Goal: Find specific page/section: Find specific page/section

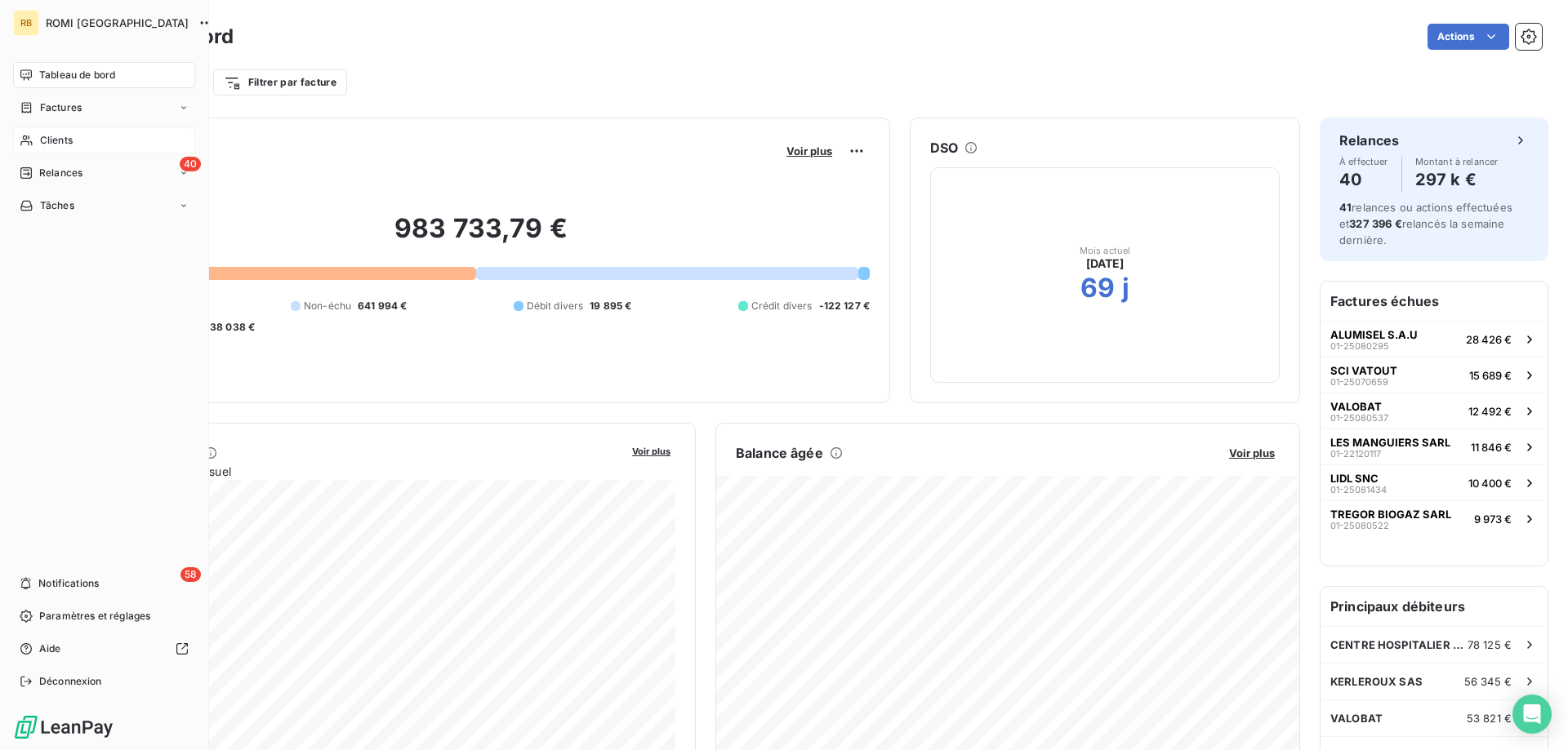
click at [43, 143] on span "Clients" at bounding box center [56, 140] width 33 height 15
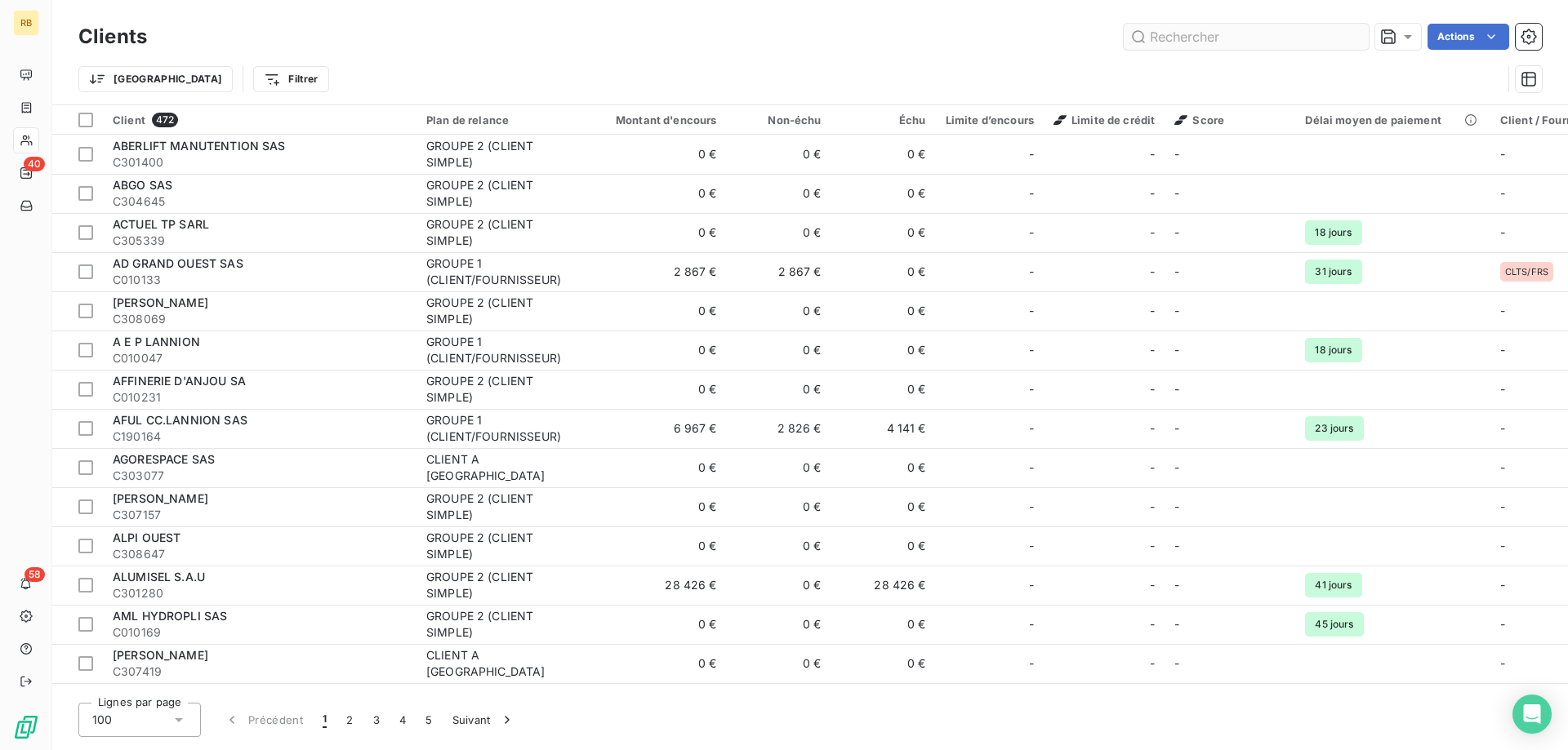
click at [1152, 40] on input "text" at bounding box center [1246, 37] width 245 height 27
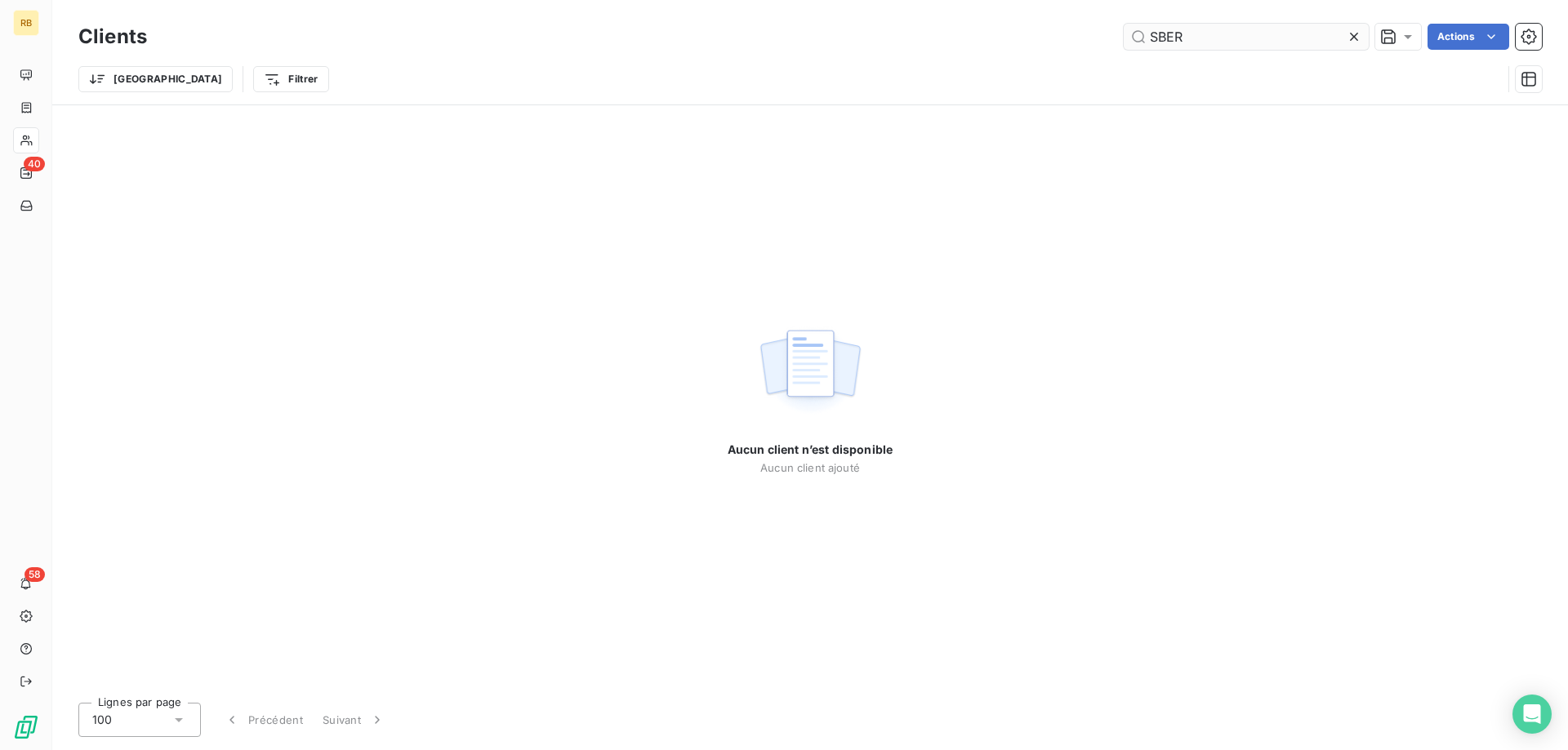
type input "SBER"
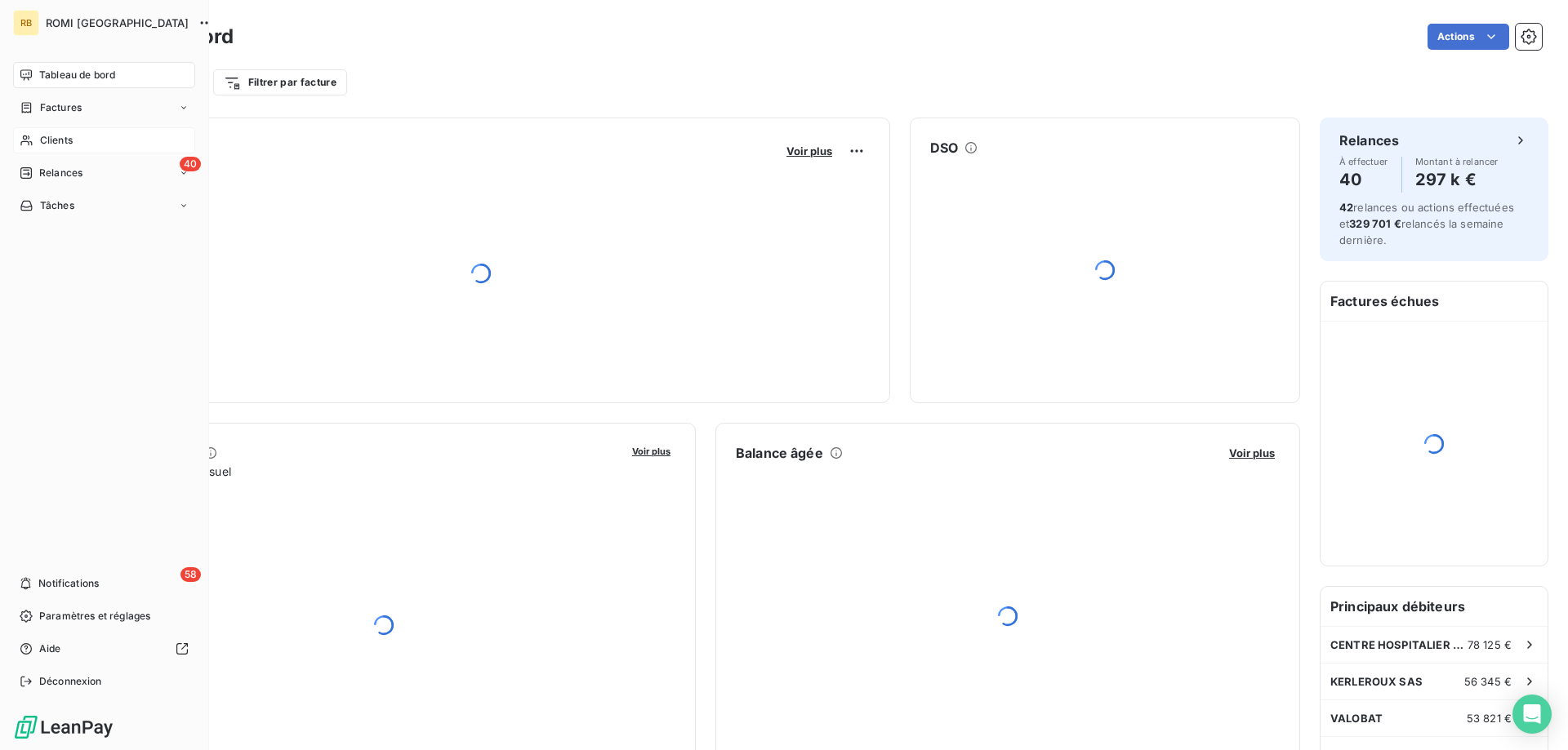
click at [28, 137] on icon at bounding box center [26, 141] width 12 height 11
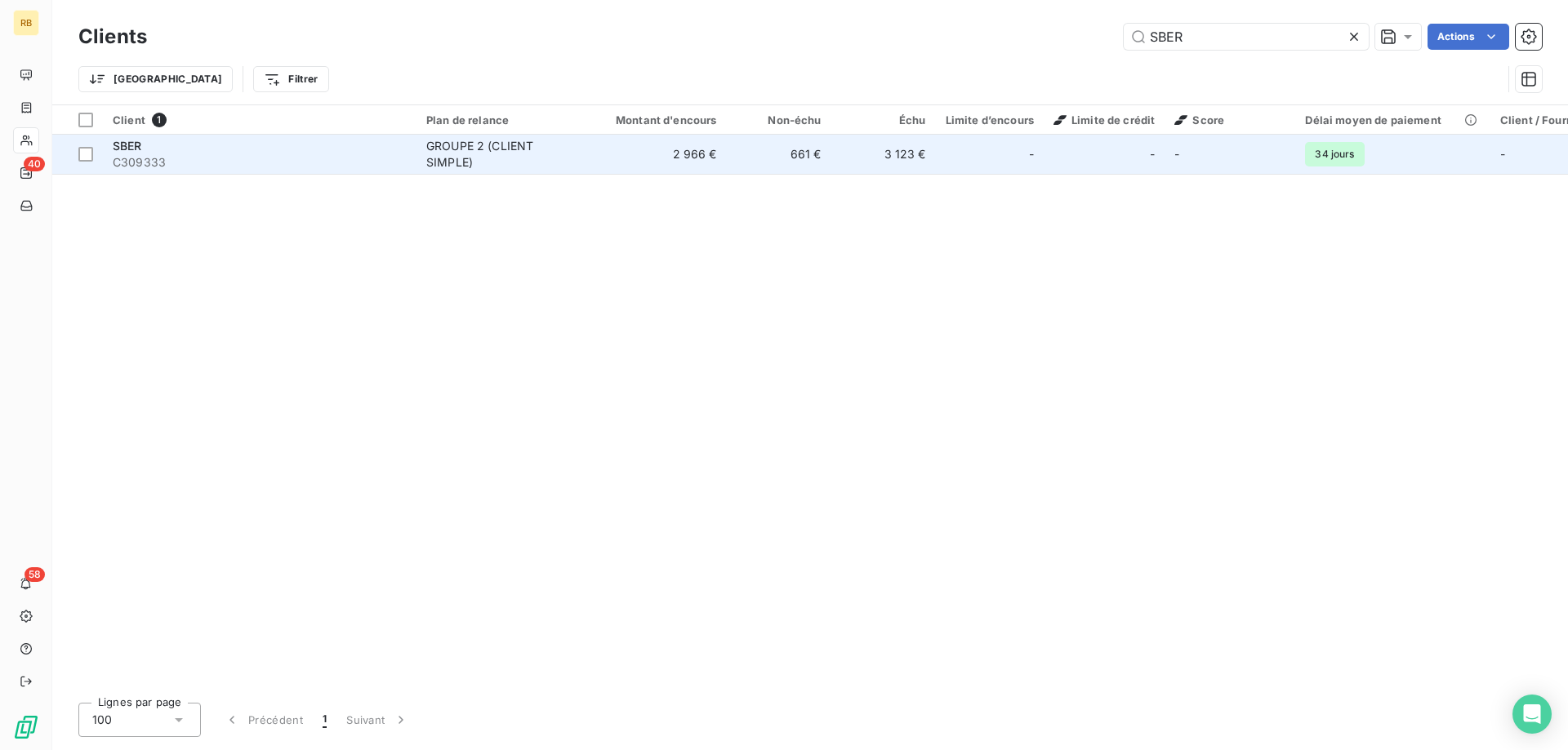
type input "SBER"
click at [544, 143] on div "GROUPE 2 (CLIENT SIMPLE)" at bounding box center [502, 154] width 150 height 33
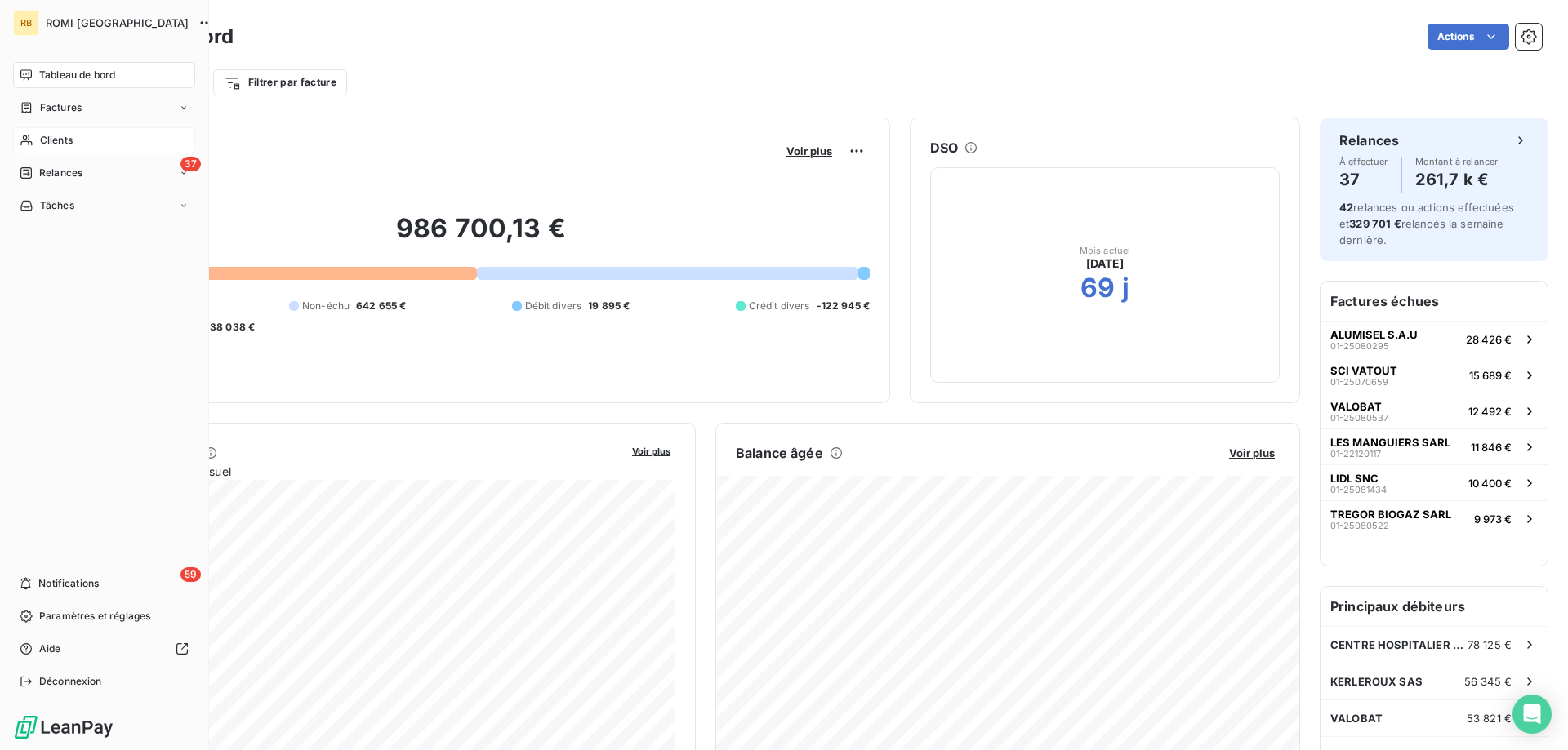
click at [27, 133] on div "Clients" at bounding box center [104, 141] width 182 height 27
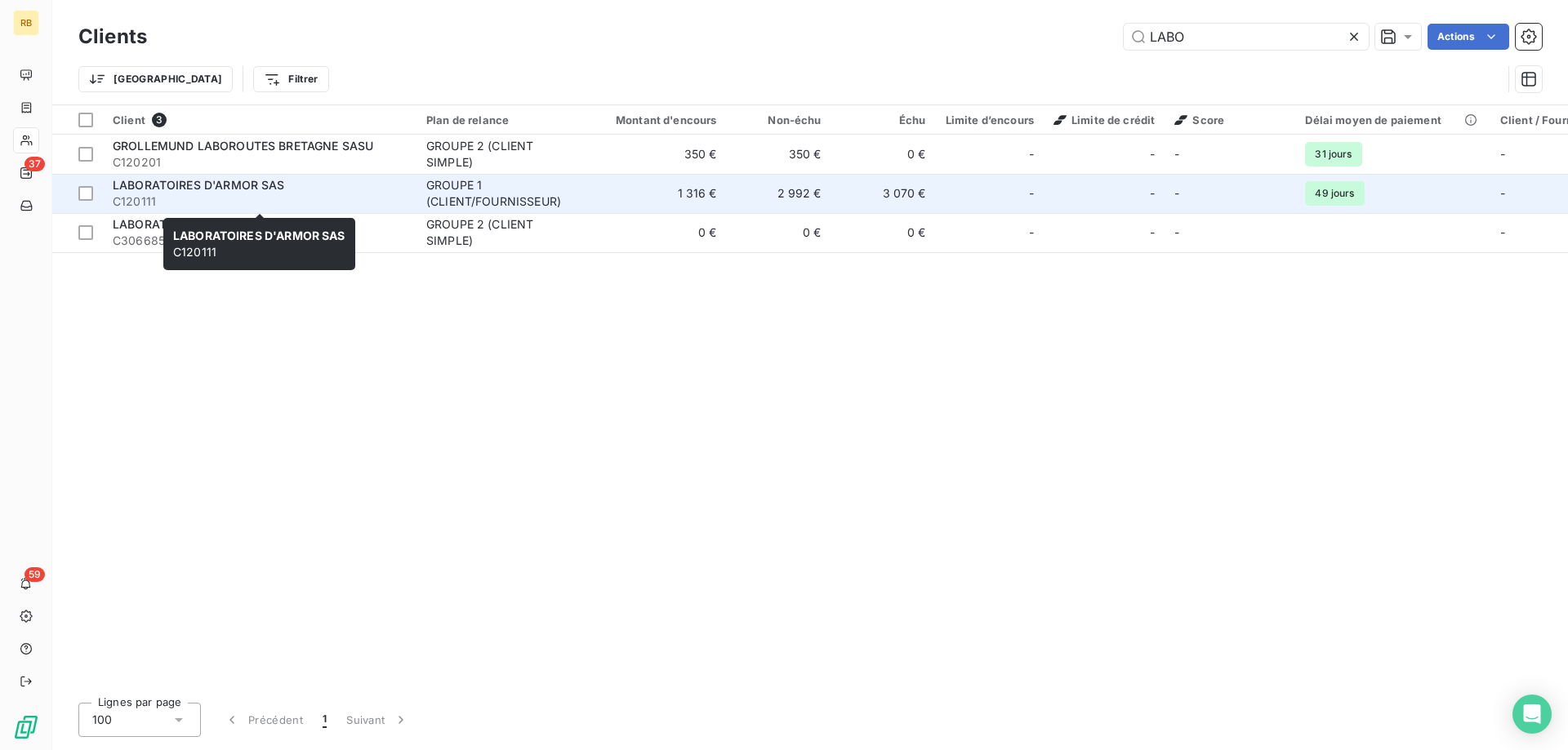
type input "LABO"
click at [365, 200] on span "C120111" at bounding box center [259, 202] width 294 height 16
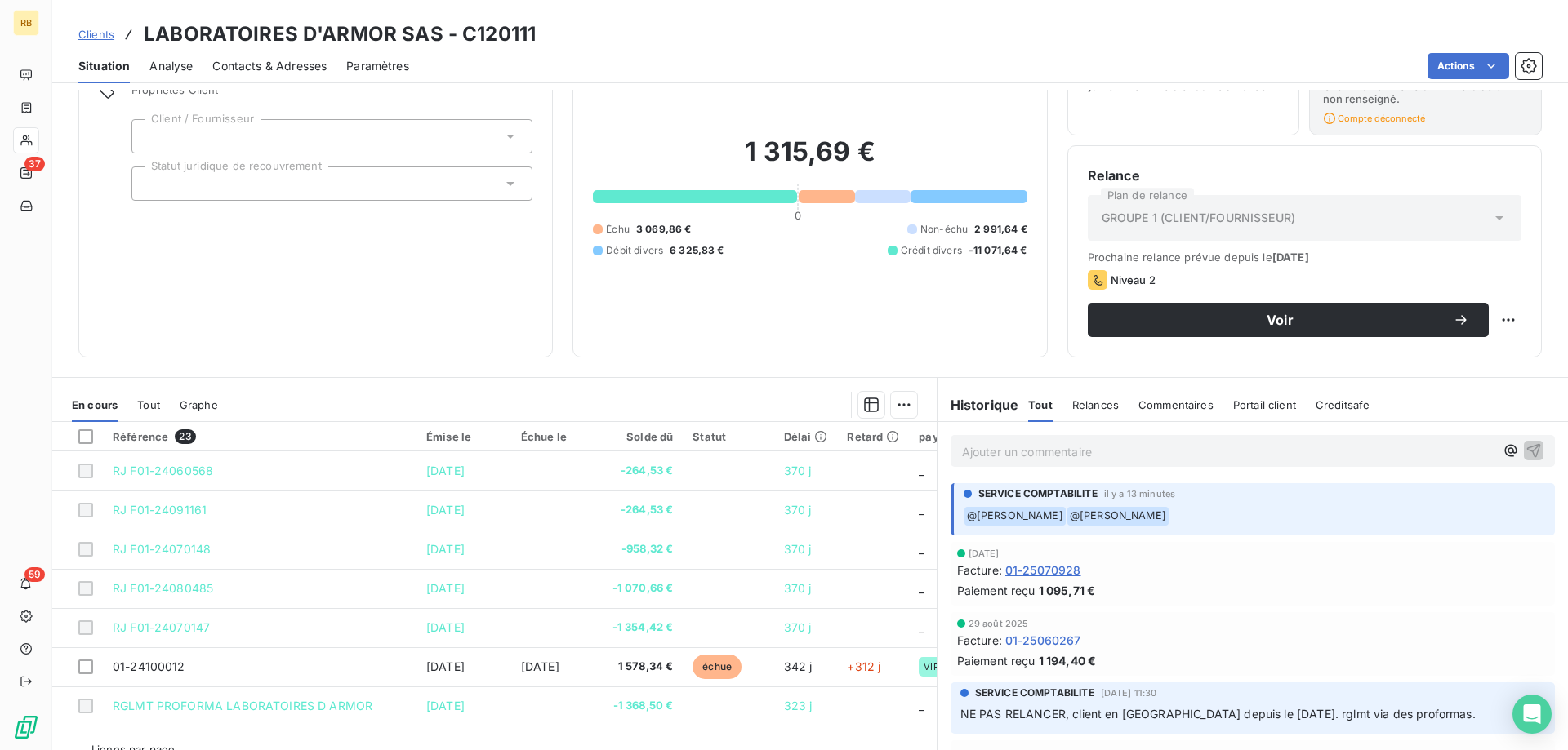
scroll to position [119, 0]
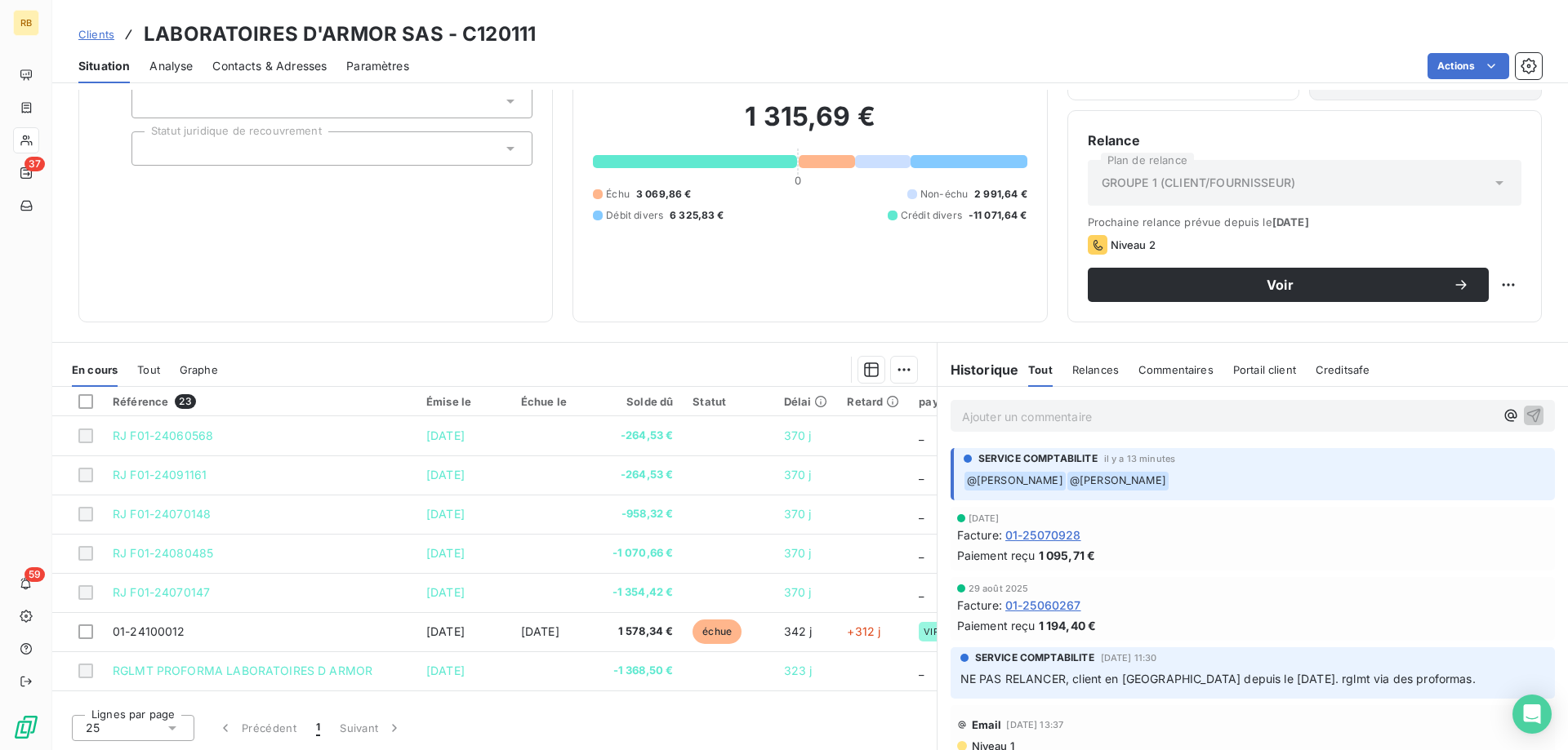
click at [902, 302] on div "Encours client 1 315,69 € 0 Échu 3 069,86 € Non-échu 2 991,64 € Débit divers 6 …" at bounding box center [810, 152] width 474 height 341
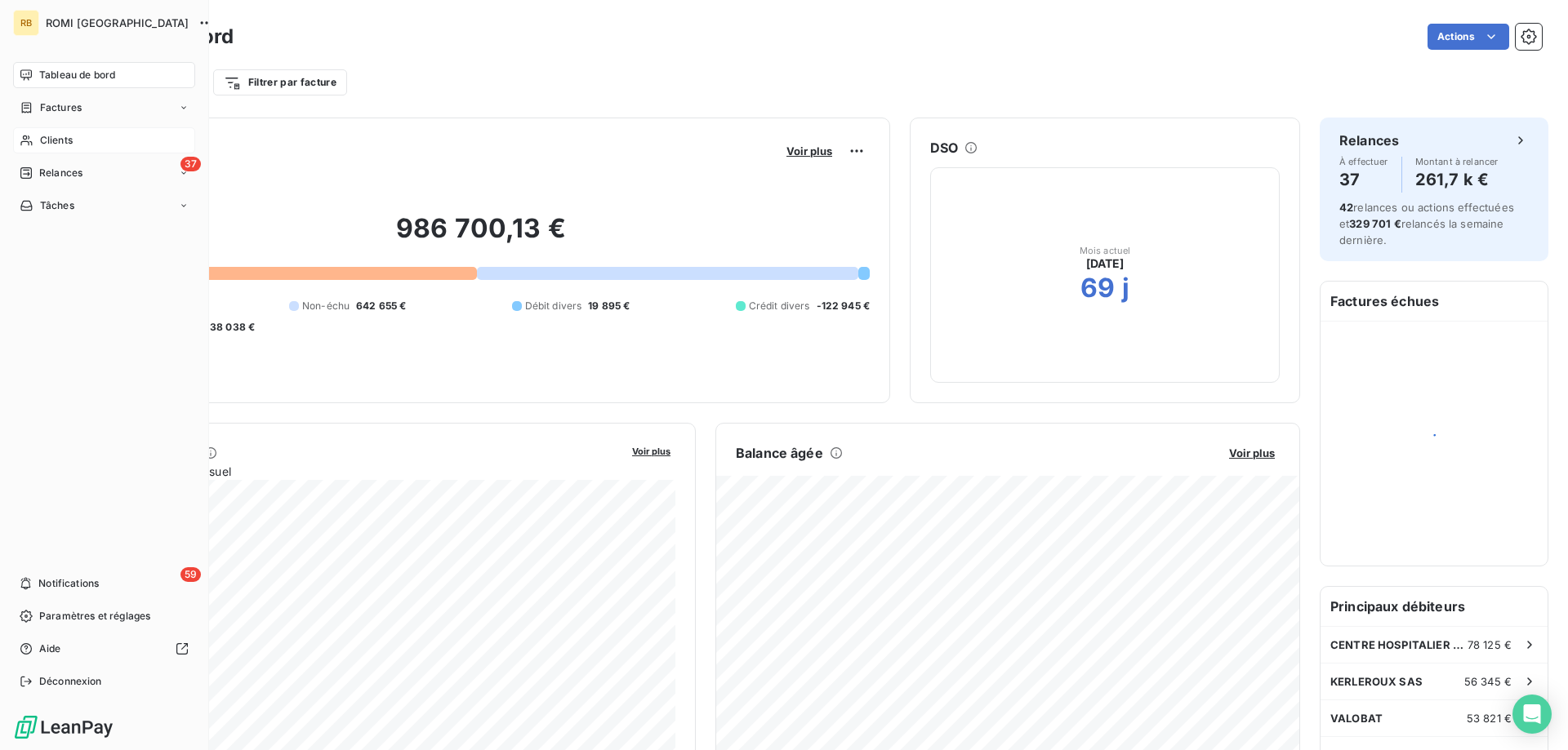
click at [51, 145] on span "Clients" at bounding box center [56, 140] width 33 height 15
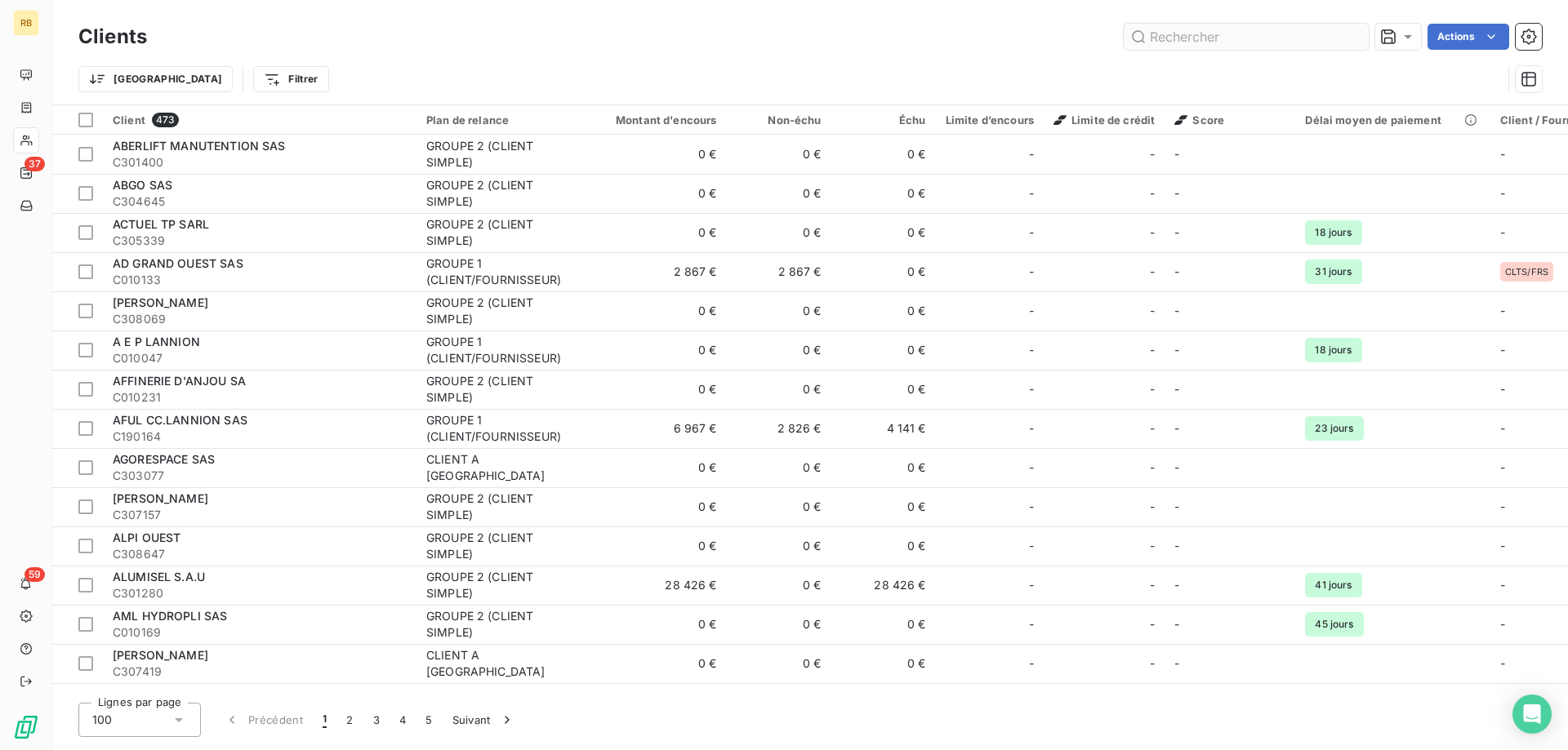
click at [1180, 45] on input "text" at bounding box center [1246, 37] width 245 height 27
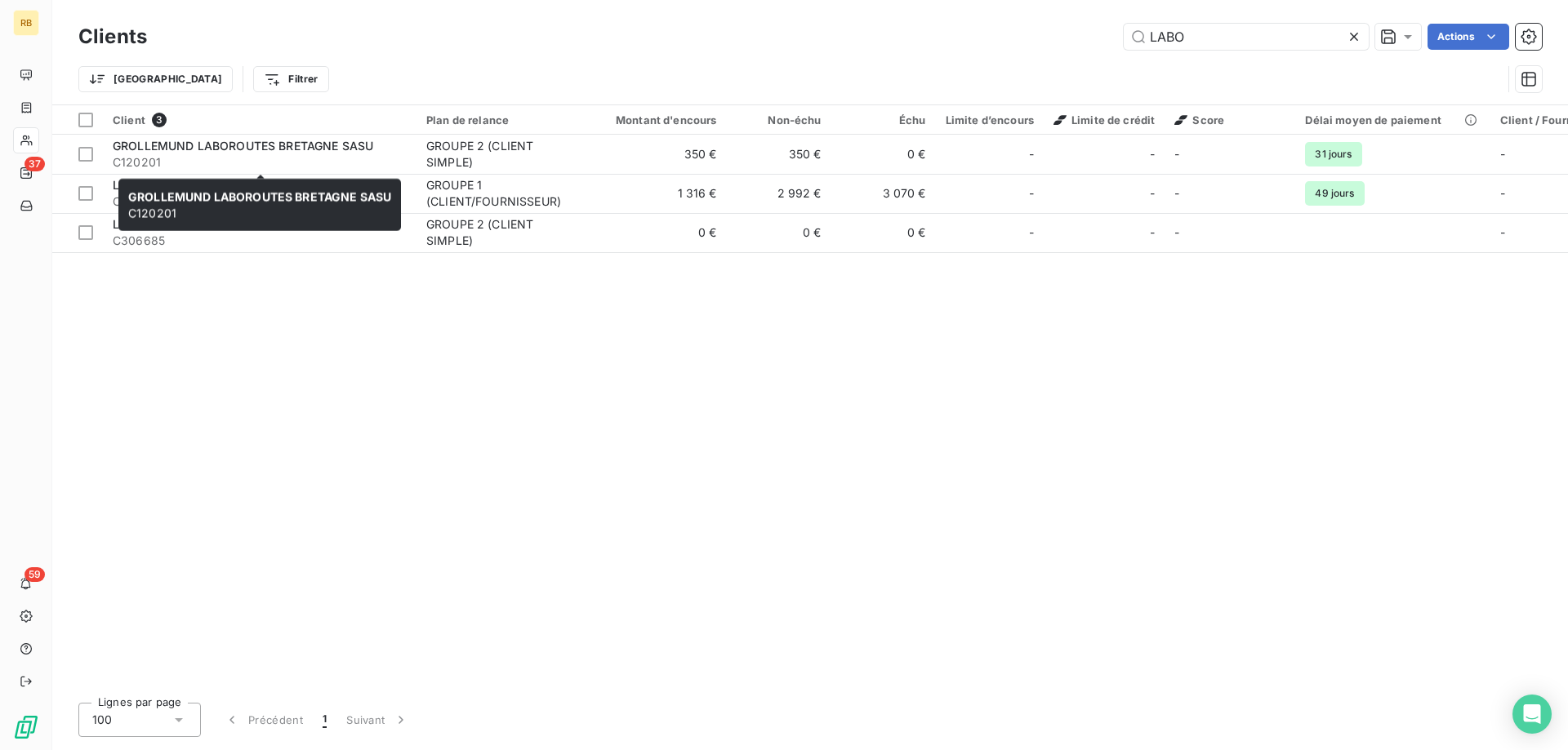
type input "LABO"
click at [205, 191] on span "GROLLEMUND LABOROUTES BRETAGNE SASU" at bounding box center [259, 196] width 263 height 14
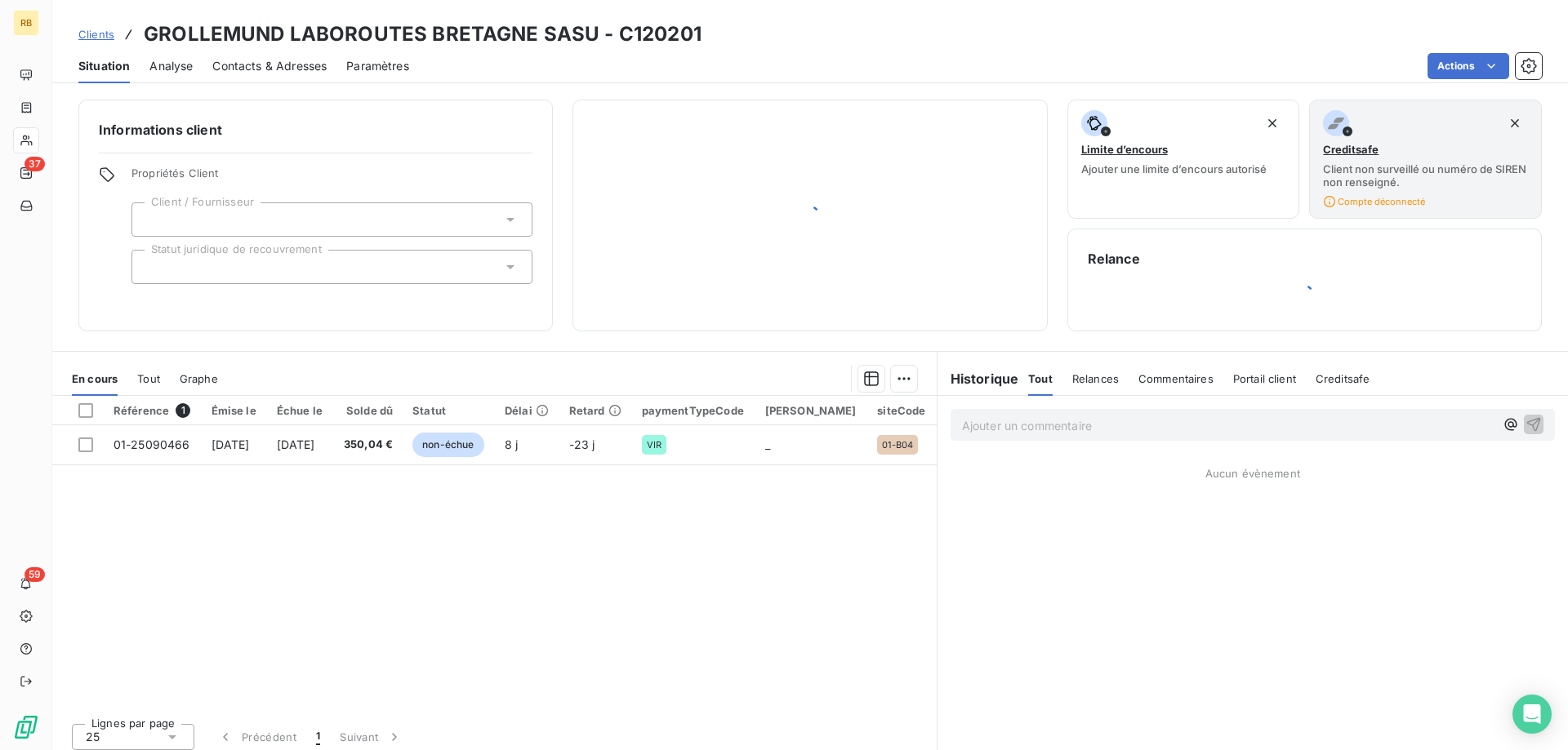
click at [139, 188] on span "Propriétés Client" at bounding box center [332, 178] width 401 height 23
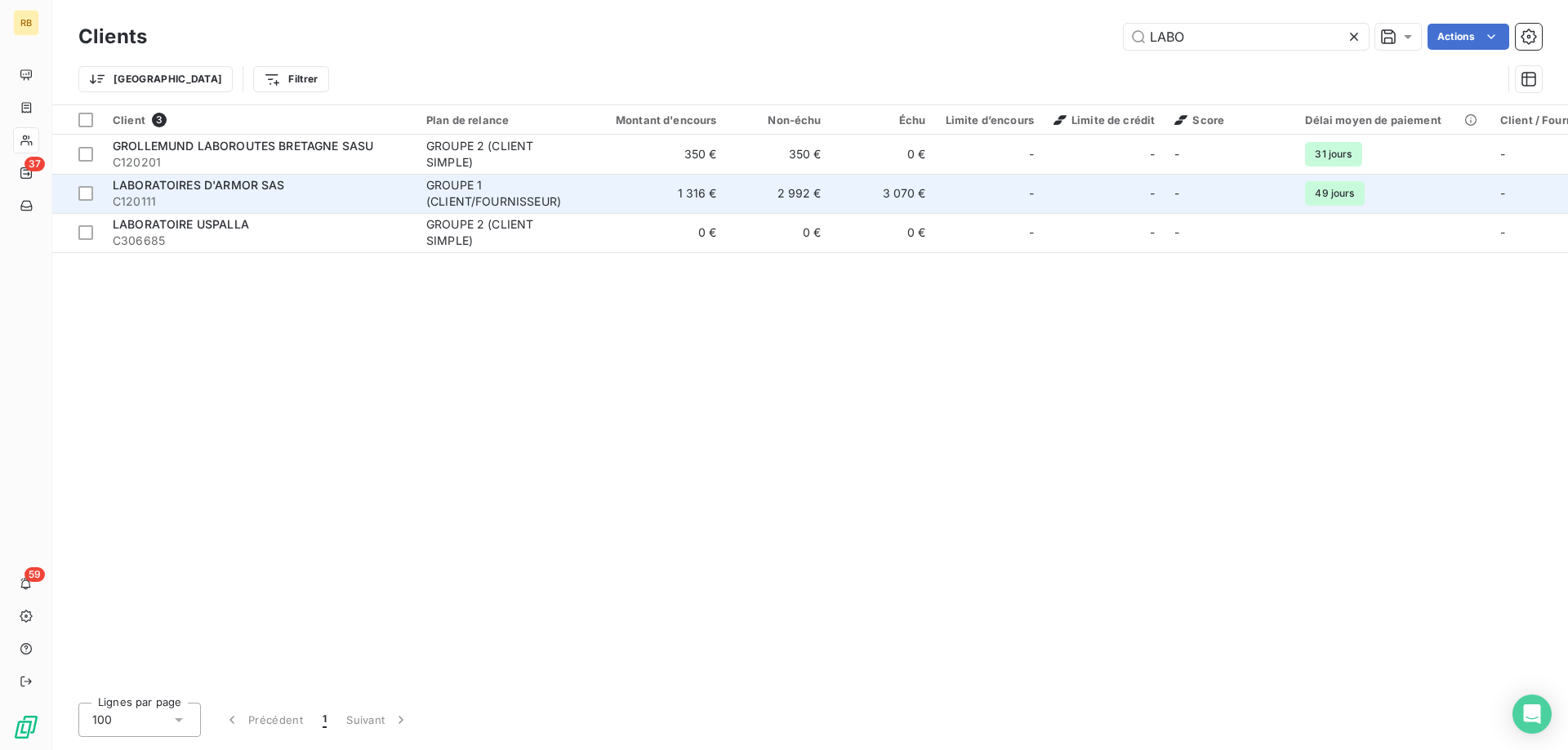
click at [198, 196] on span "C120111" at bounding box center [259, 202] width 294 height 16
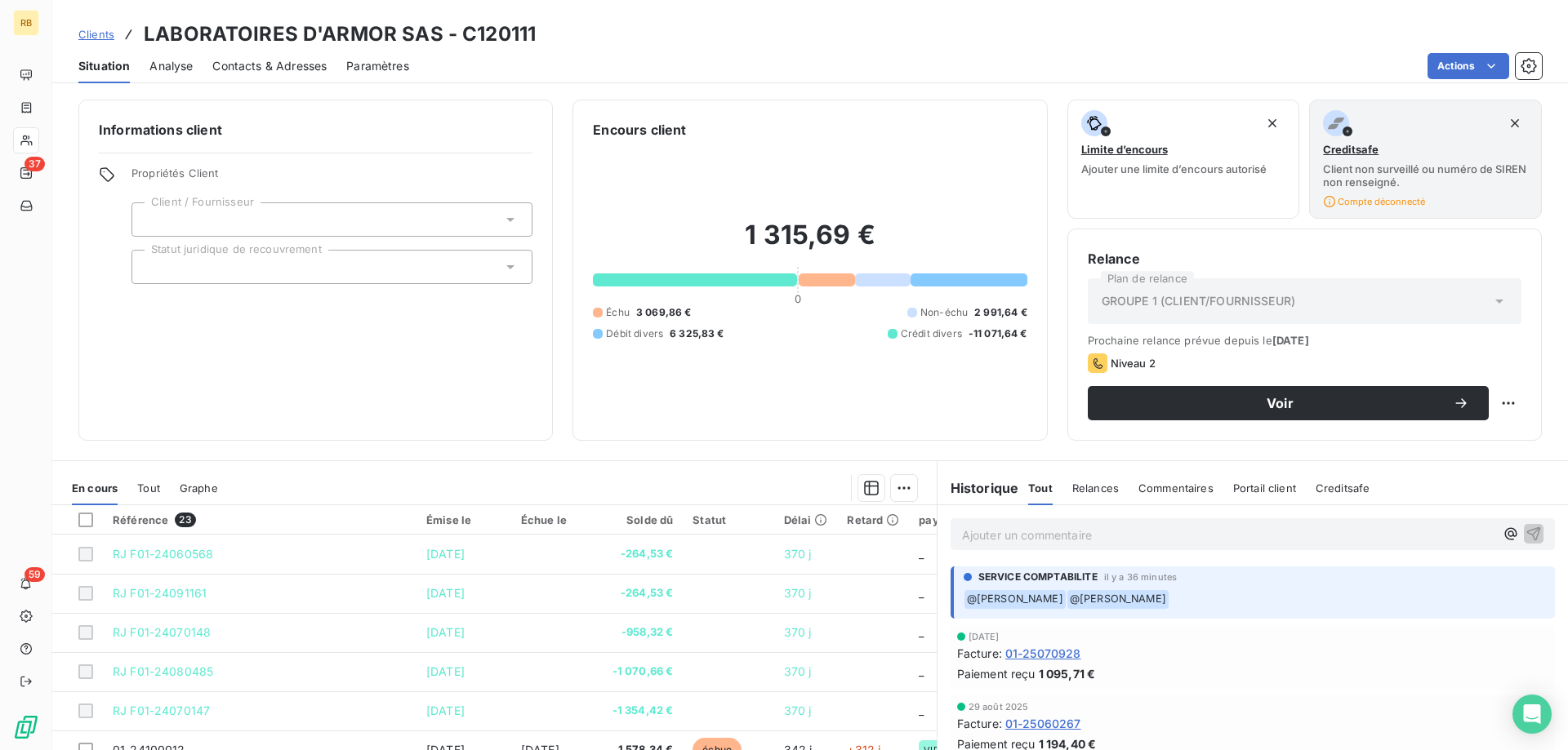
scroll to position [119, 0]
